Goal: Task Accomplishment & Management: Use online tool/utility

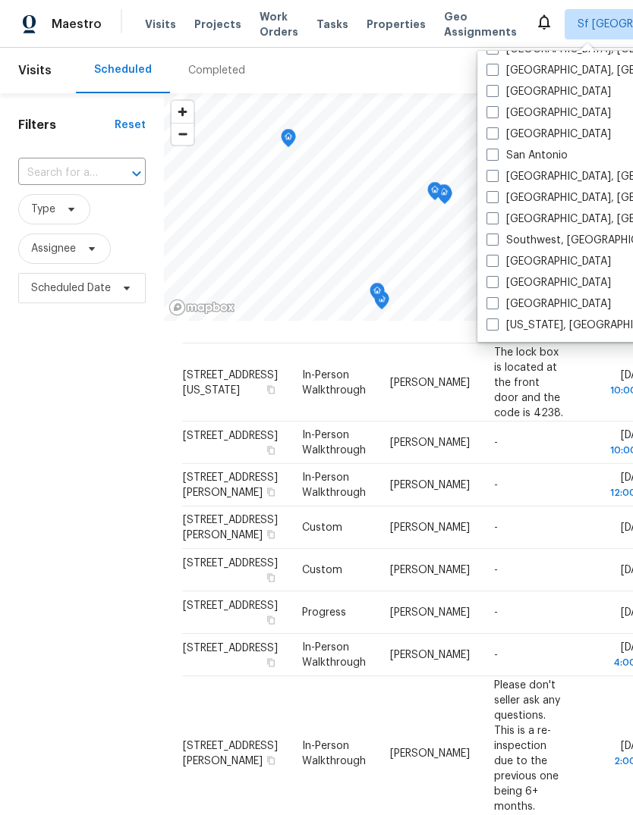
scroll to position [1016, 0]
click at [557, 109] on label "[GEOGRAPHIC_DATA]" at bounding box center [548, 112] width 124 height 15
click at [496, 109] on input "[GEOGRAPHIC_DATA]" at bounding box center [491, 110] width 10 height 10
checkbox input "true"
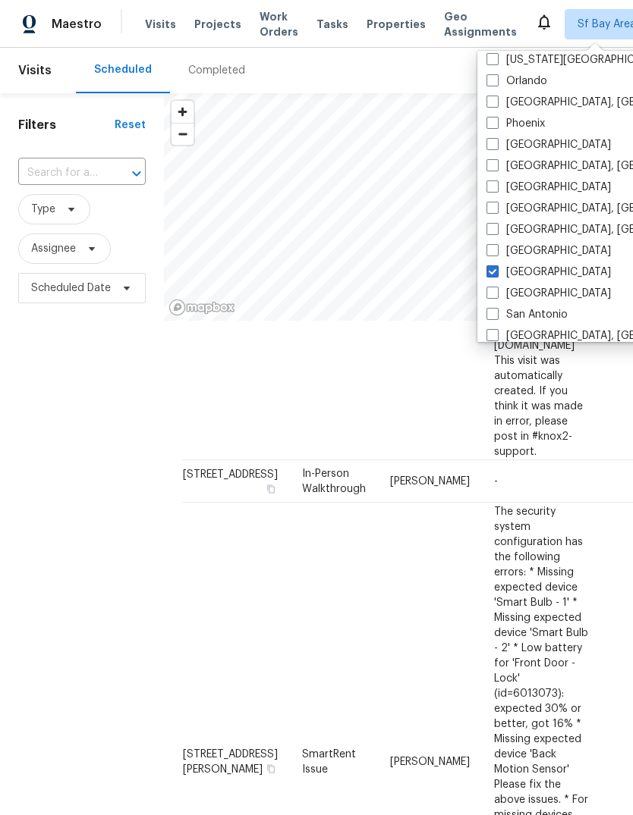
scroll to position [855, 0]
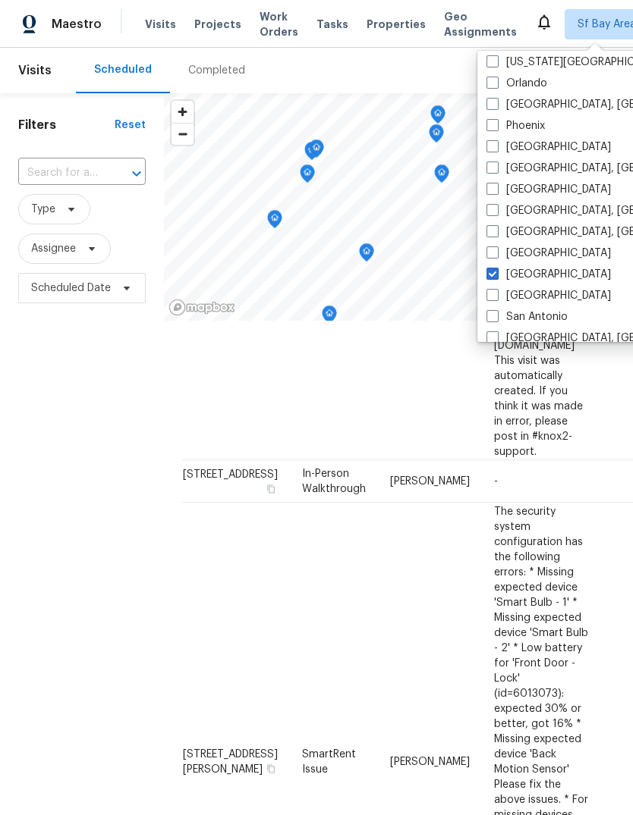
click at [532, 149] on label "[GEOGRAPHIC_DATA]" at bounding box center [548, 147] width 124 height 15
click at [496, 149] on input "[GEOGRAPHIC_DATA]" at bounding box center [491, 145] width 10 height 10
checkbox input "true"
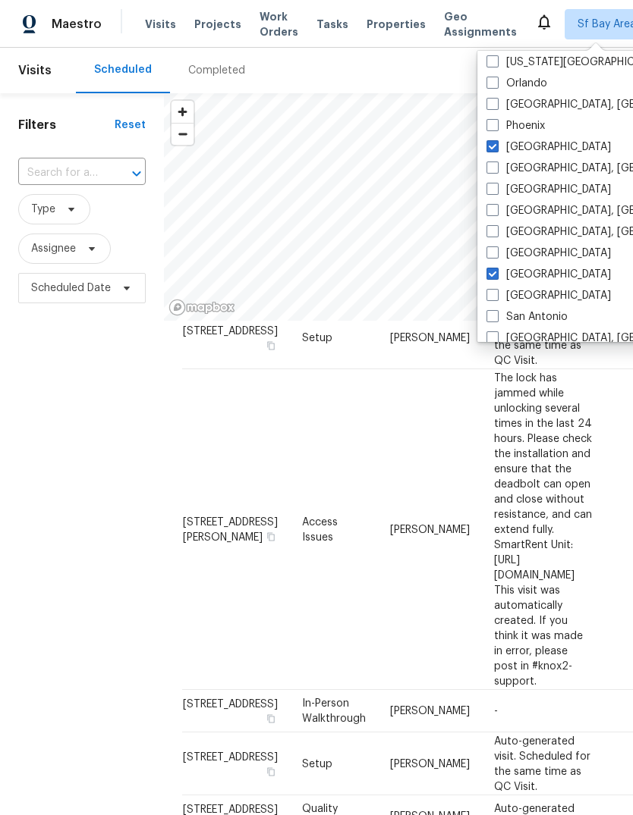
click at [316, 22] on span "Tasks" at bounding box center [332, 24] width 32 height 11
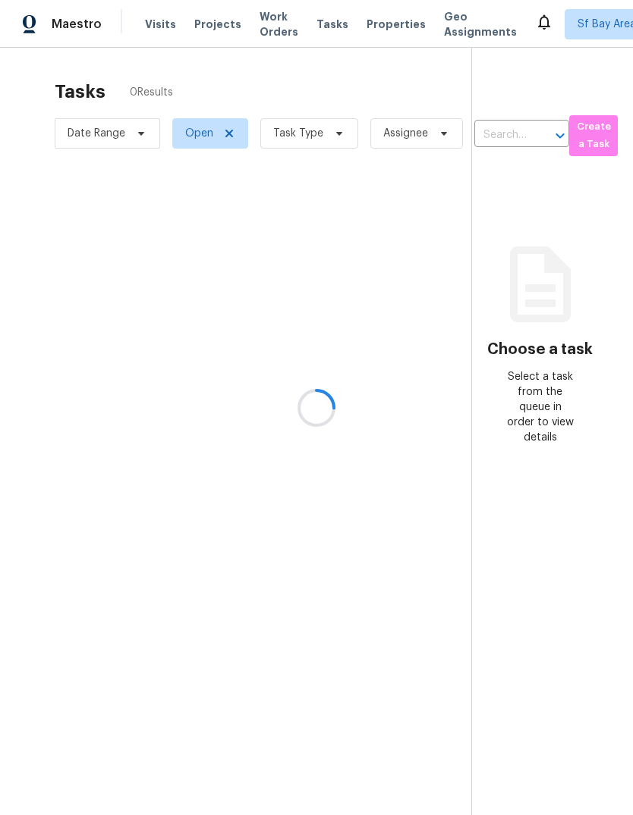
click at [320, 133] on div at bounding box center [316, 407] width 633 height 815
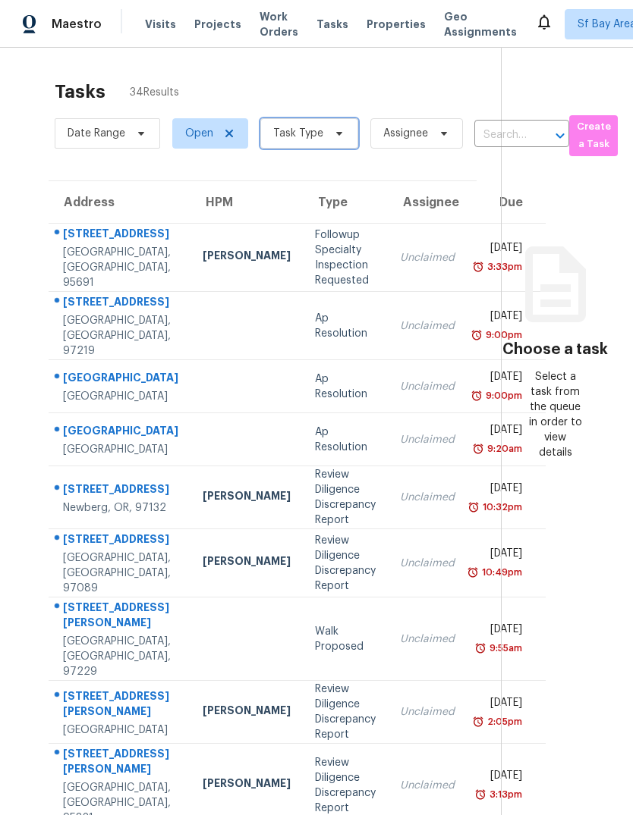
click at [321, 127] on span "Task Type" at bounding box center [309, 133] width 98 height 30
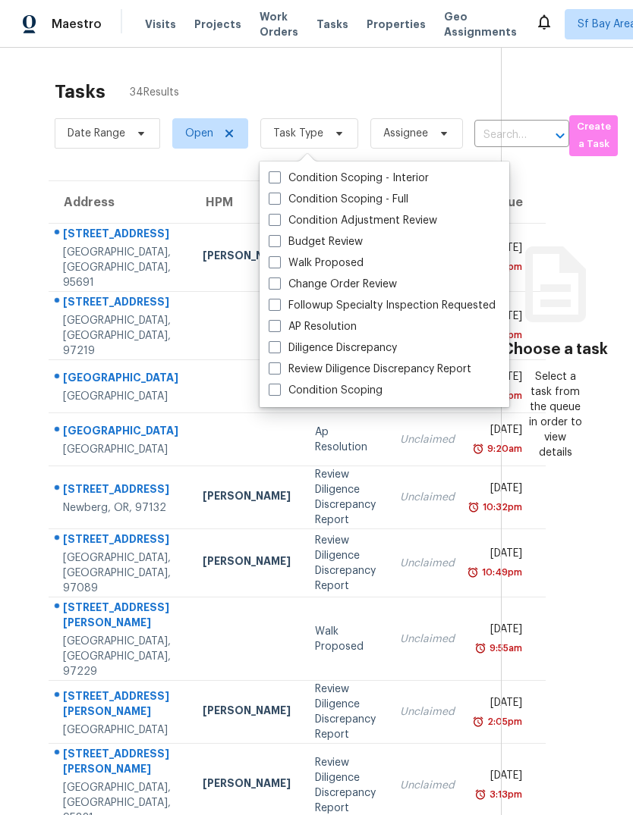
click at [353, 245] on label "Budget Review" at bounding box center [315, 241] width 94 height 15
click at [278, 244] on input "Budget Review" at bounding box center [273, 239] width 10 height 10
checkbox input "true"
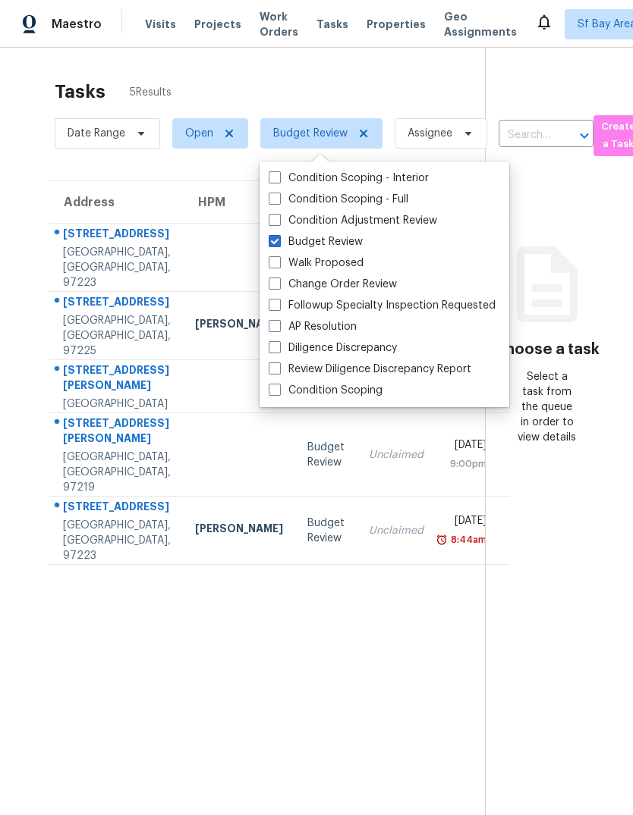
click at [163, 708] on section "Tasks 5 Results Date Range Open Budget Review Assignee ​ Create a Task Address …" at bounding box center [254, 467] width 460 height 791
